Goal: Check status: Check status

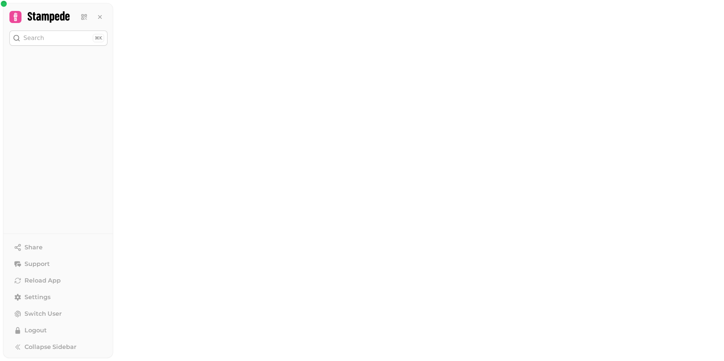
select select "******"
select select "**"
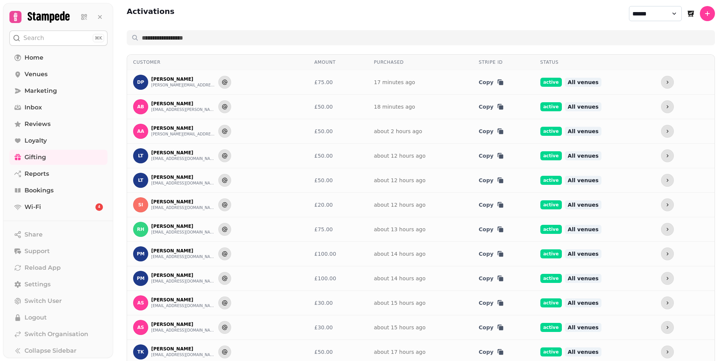
click at [659, 13] on select "**********" at bounding box center [655, 13] width 53 height 15
select select "********"
click at [629, 6] on select "**********" at bounding box center [655, 13] width 53 height 15
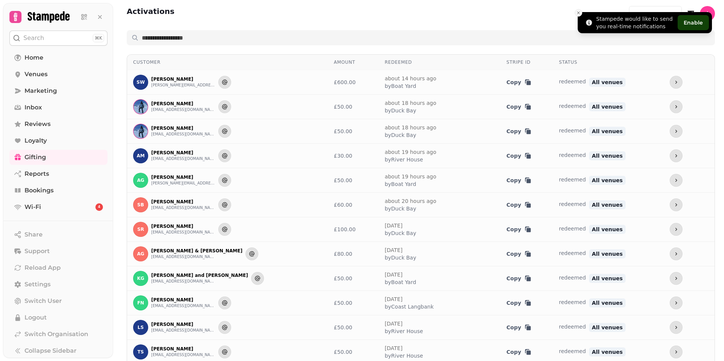
click at [578, 13] on line "Close toast" at bounding box center [578, 13] width 2 height 2
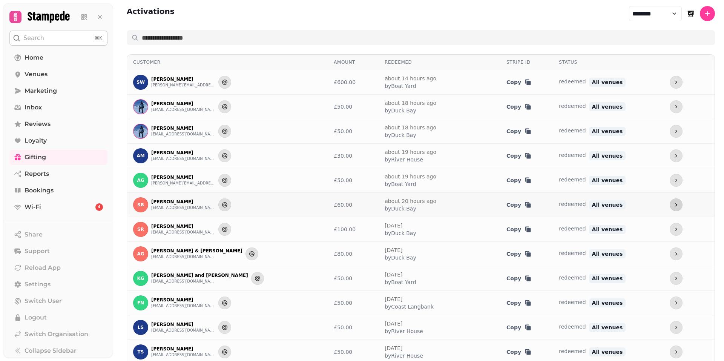
click at [673, 203] on icon "more" at bounding box center [676, 205] width 6 height 6
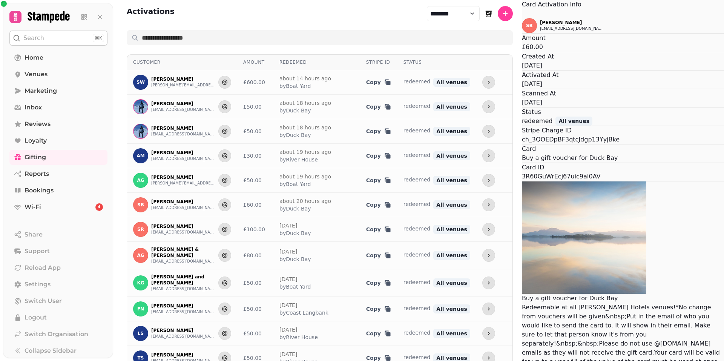
click at [522, 18] on button "Close" at bounding box center [522, 13] width 0 height 9
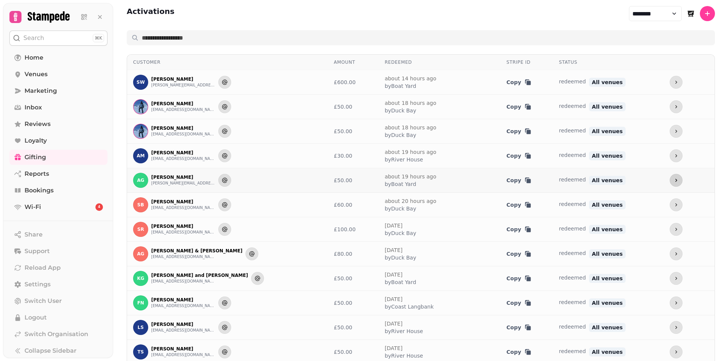
click at [673, 178] on icon "more" at bounding box center [676, 180] width 6 height 6
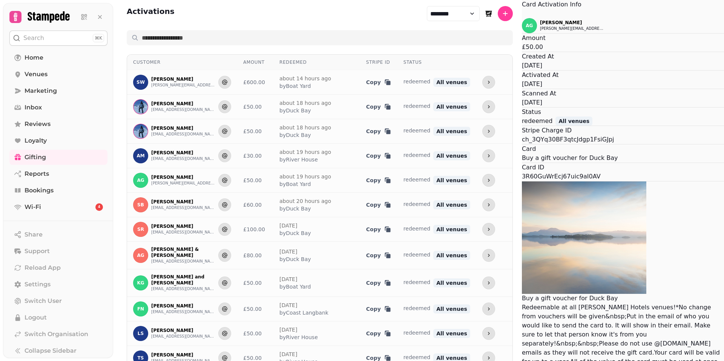
click at [522, 14] on icon "Close" at bounding box center [522, 14] width 0 height 0
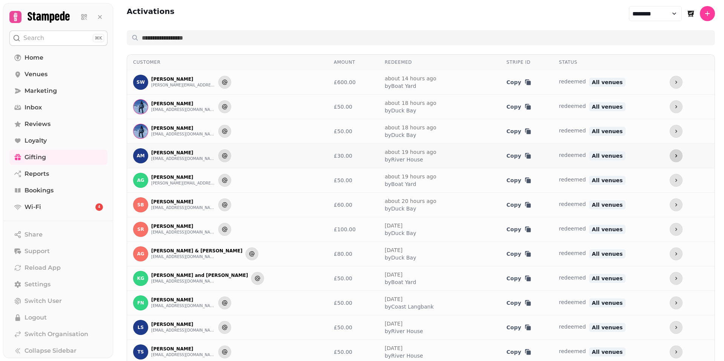
click at [673, 155] on icon "more" at bounding box center [676, 156] width 6 height 6
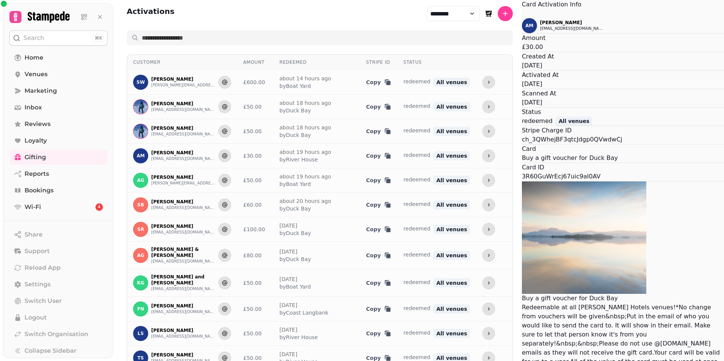
click at [522, 18] on button "Close" at bounding box center [522, 13] width 0 height 9
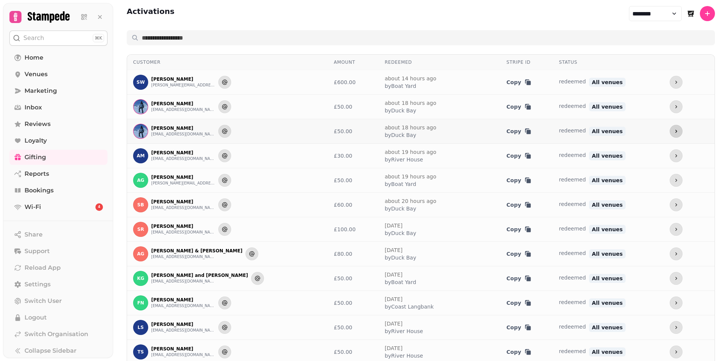
click at [670, 129] on button "more" at bounding box center [676, 131] width 13 height 13
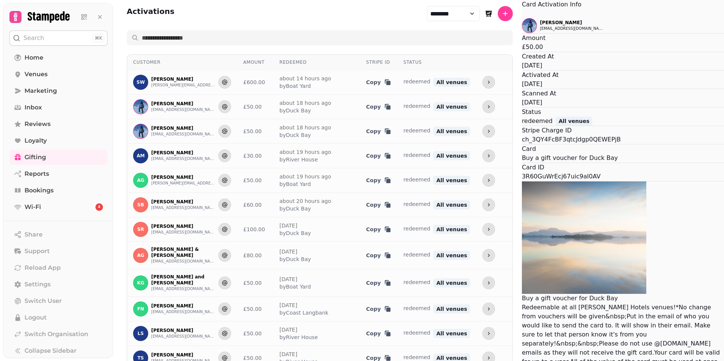
drag, startPoint x: 403, startPoint y: 123, endPoint x: 394, endPoint y: 85, distance: 38.7
click at [522, 85] on div "AC [PERSON_NAME] [EMAIL_ADDRESS][DOMAIN_NAME] Amount £50.00 Created At [DATE] A…" at bounding box center [623, 196] width 202 height 357
drag, startPoint x: 394, startPoint y: 85, endPoint x: 394, endPoint y: 70, distance: 14.7
click at [522, 70] on div "AC [PERSON_NAME] [EMAIL_ADDRESS][DOMAIN_NAME] Amount £50.00 Created At [DATE] A…" at bounding box center [623, 196] width 202 height 357
click at [522, 14] on icon "Close" at bounding box center [522, 14] width 0 height 0
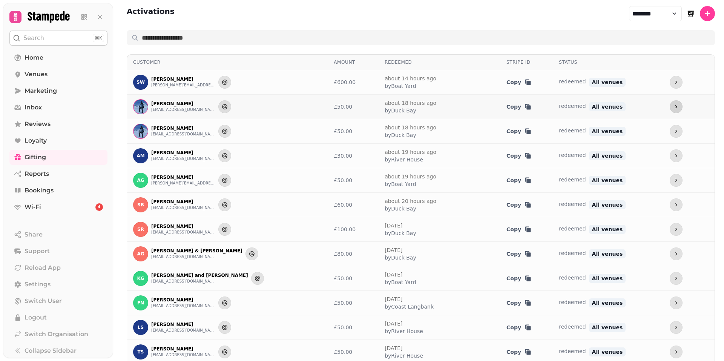
click at [670, 104] on button "more" at bounding box center [676, 106] width 13 height 13
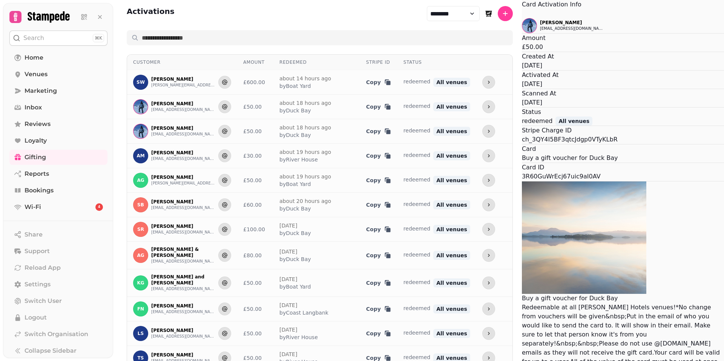
drag, startPoint x: 409, startPoint y: 119, endPoint x: 397, endPoint y: 103, distance: 20.7
click at [522, 103] on div "AC [PERSON_NAME] [EMAIL_ADDRESS][DOMAIN_NAME] Amount £50.00 Created At [DATE] A…" at bounding box center [623, 196] width 202 height 357
drag, startPoint x: 398, startPoint y: 101, endPoint x: 389, endPoint y: 123, distance: 23.5
click at [522, 89] on hr at bounding box center [623, 89] width 202 height 0
drag, startPoint x: 389, startPoint y: 123, endPoint x: 374, endPoint y: 107, distance: 21.1
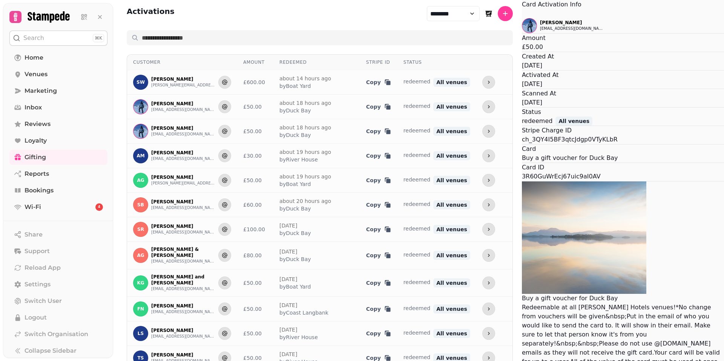
click at [522, 107] on div "AC [PERSON_NAME] [EMAIL_ADDRESS][DOMAIN_NAME] Amount £50.00 Created At [DATE] A…" at bounding box center [623, 196] width 202 height 357
click at [522, 14] on icon "Close" at bounding box center [522, 14] width 0 height 0
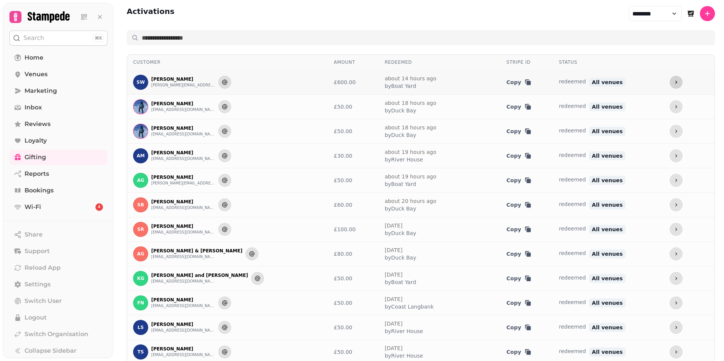
click at [673, 80] on icon "more" at bounding box center [676, 82] width 6 height 6
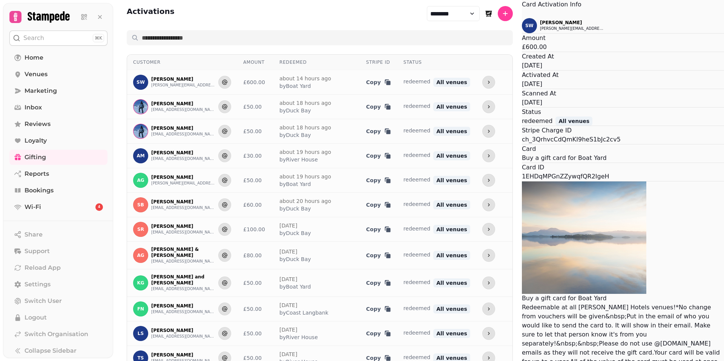
click at [522, 9] on header "Card Activation Info" at bounding box center [623, 4] width 202 height 9
drag, startPoint x: 274, startPoint y: 33, endPoint x: 271, endPoint y: 31, distance: 4.6
click at [522, 14] on icon "Close" at bounding box center [522, 14] width 0 height 0
